Goal: Information Seeking & Learning: Learn about a topic

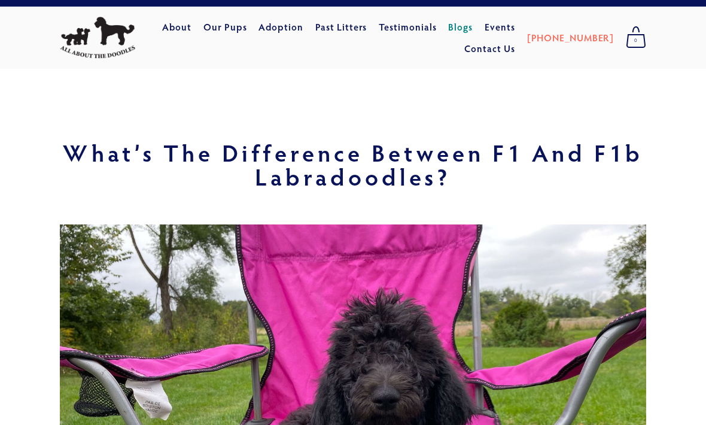
scroll to position [19, 0]
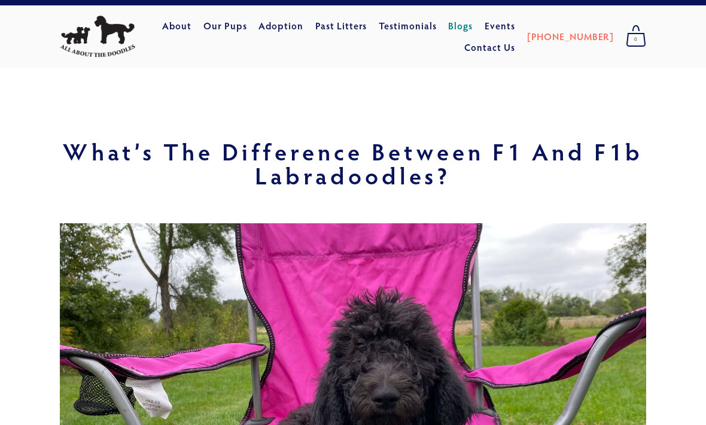
click at [247, 20] on link "Our Pups" at bounding box center [225, 27] width 44 height 22
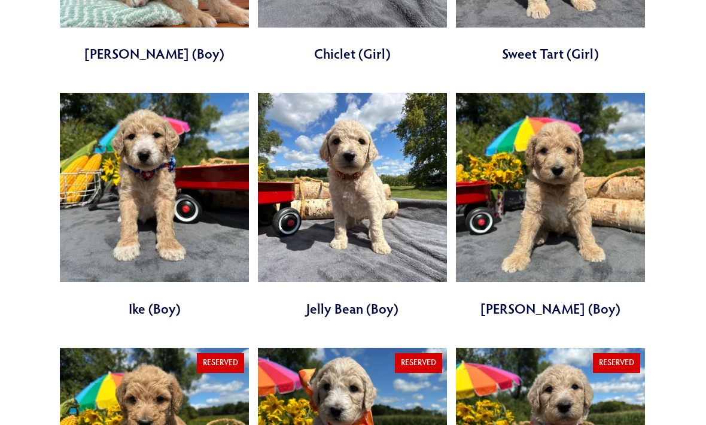
scroll to position [1179, 0]
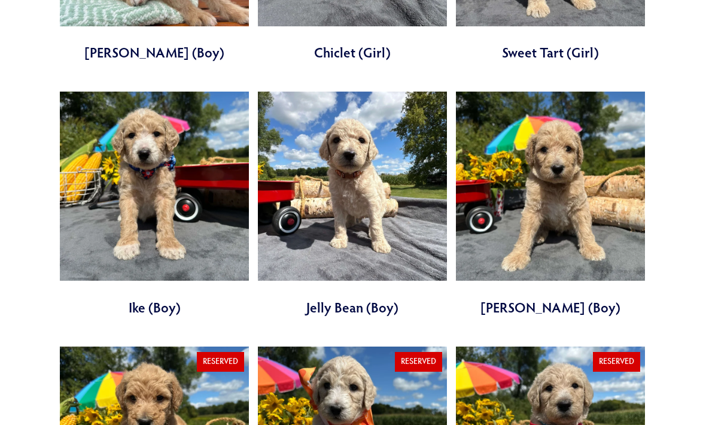
click at [310, 221] on link at bounding box center [352, 204] width 189 height 225
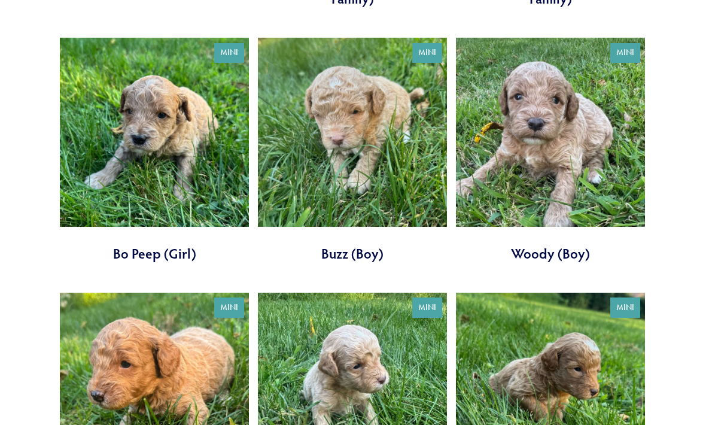
scroll to position [1762, 0]
click at [389, 151] on link at bounding box center [352, 150] width 189 height 225
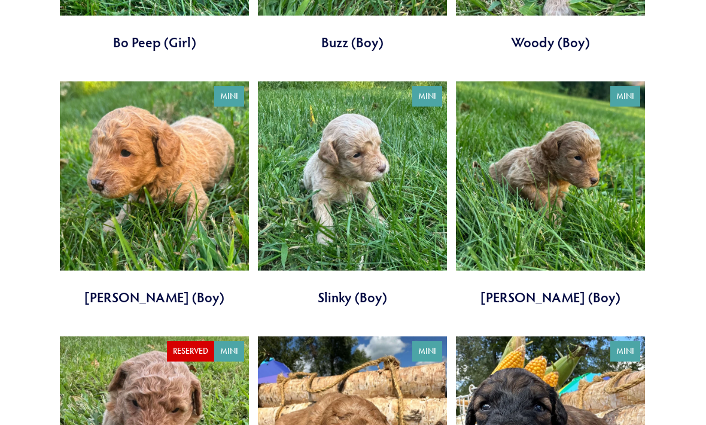
scroll to position [1974, 0]
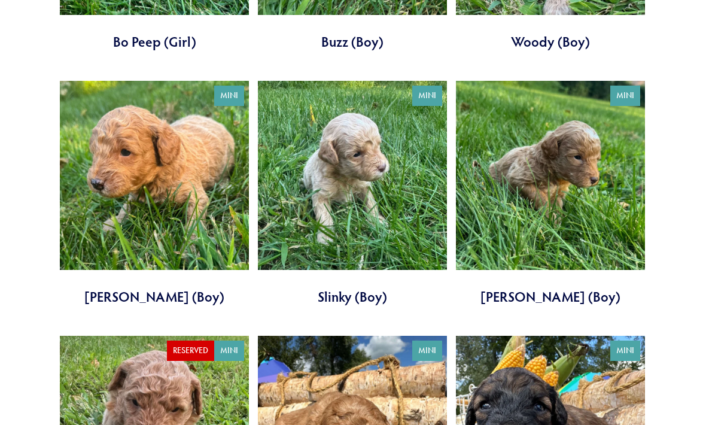
click at [171, 231] on link at bounding box center [154, 193] width 189 height 225
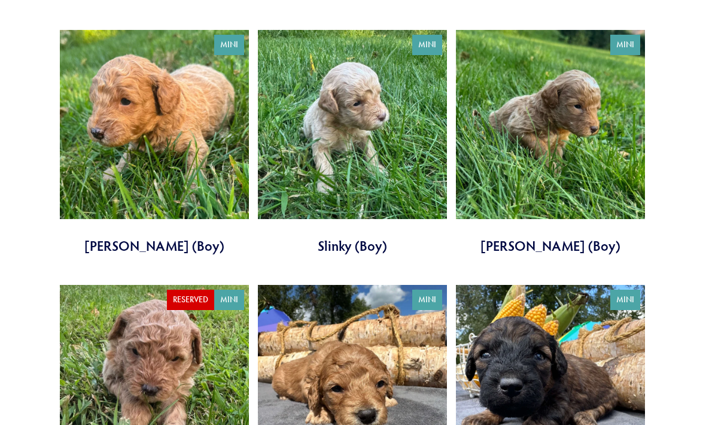
scroll to position [2031, 0]
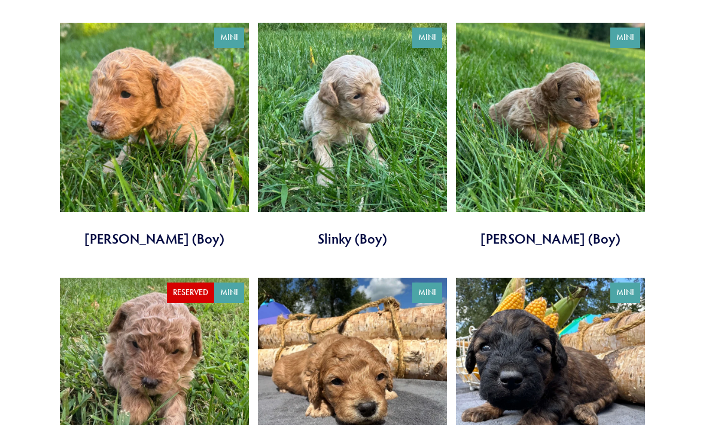
click at [606, 188] on link at bounding box center [550, 135] width 189 height 225
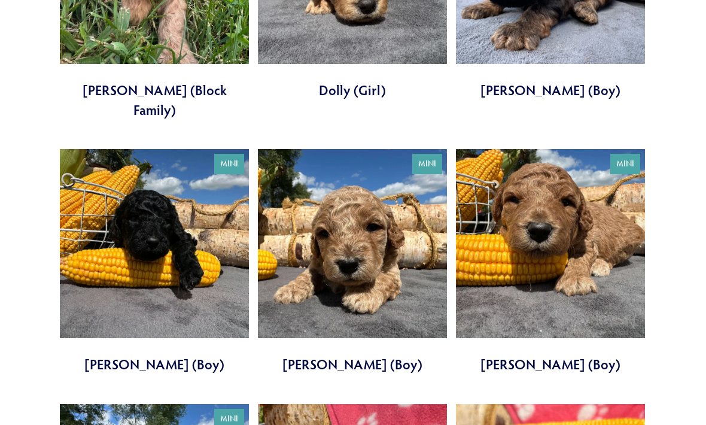
scroll to position [2434, 0]
click at [392, 254] on link at bounding box center [352, 261] width 189 height 225
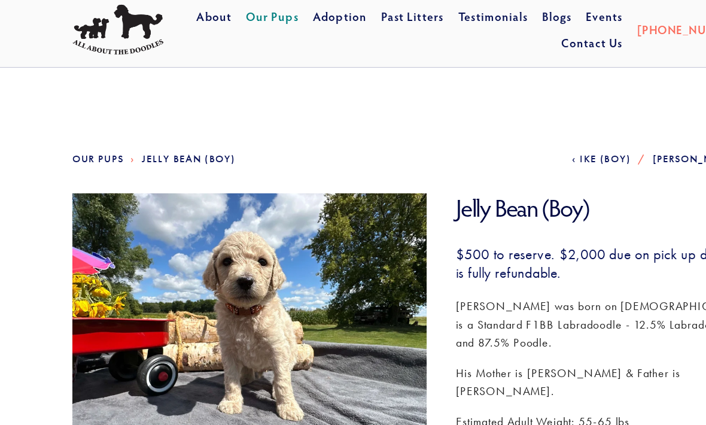
scroll to position [26, 0]
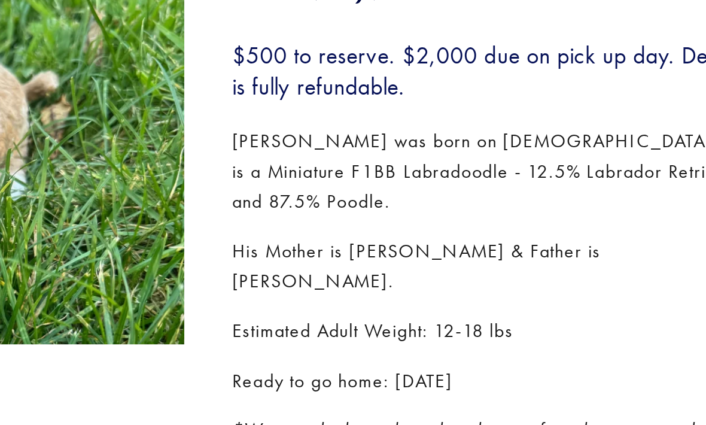
scroll to position [211, 0]
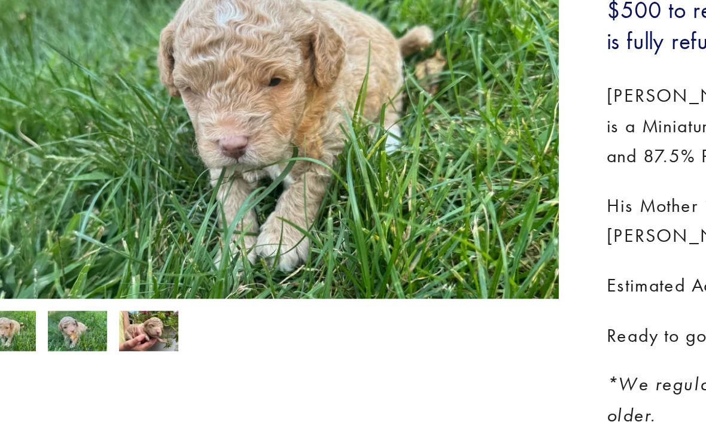
click at [96, 182] on img at bounding box center [111, 193] width 30 height 23
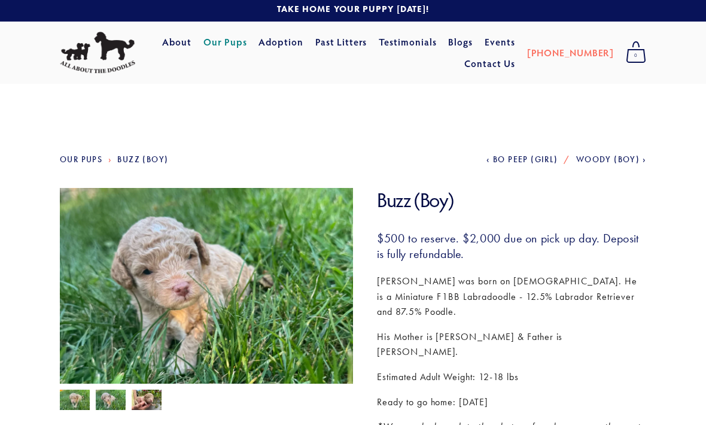
scroll to position [0, 0]
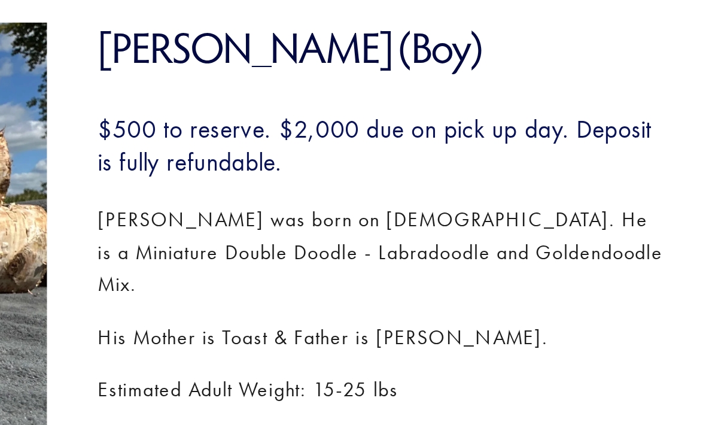
scroll to position [66, 0]
